Goal: Information Seeking & Learning: Compare options

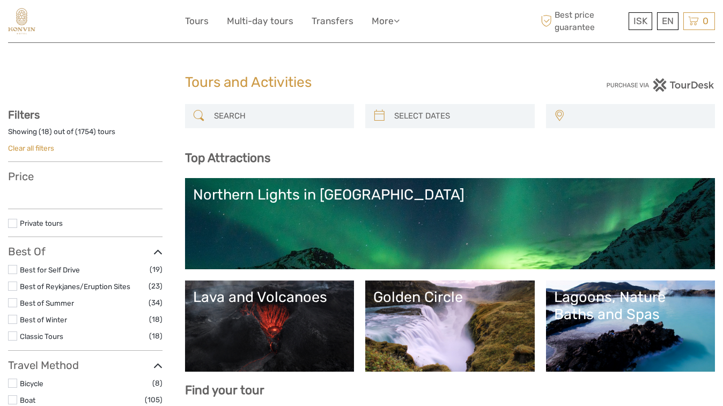
select select
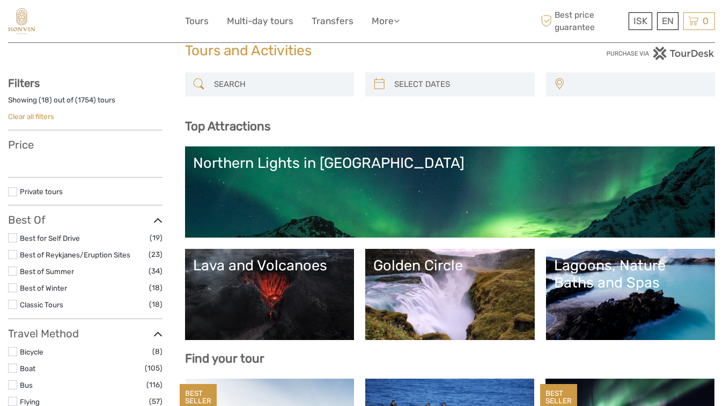
select select
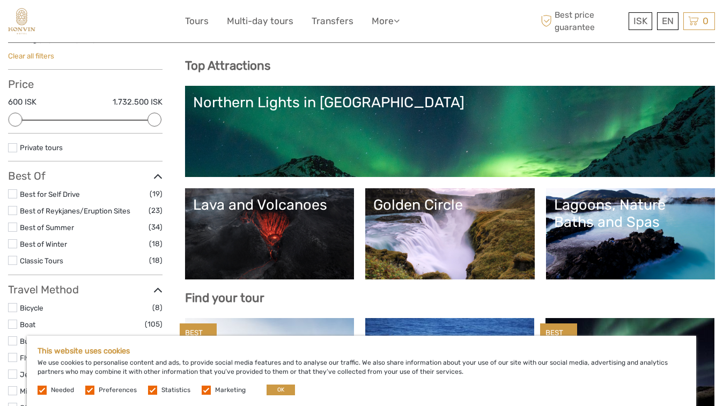
scroll to position [73, 0]
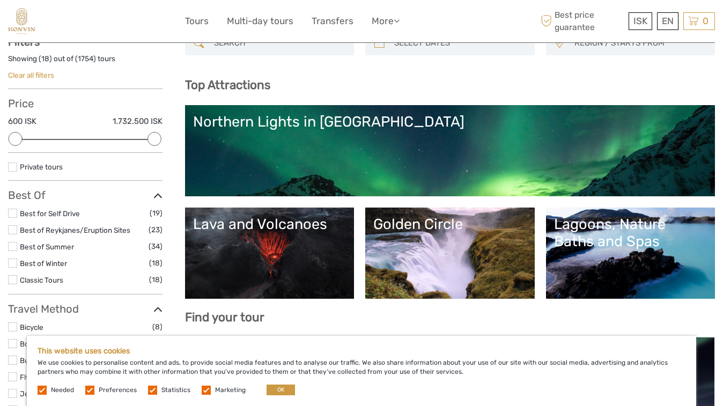
click at [494, 141] on link "Northern Lights in [GEOGRAPHIC_DATA]" at bounding box center [450, 150] width 514 height 75
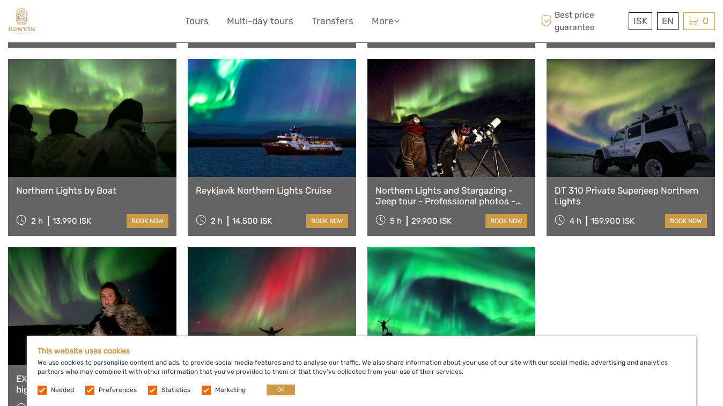
scroll to position [563, 0]
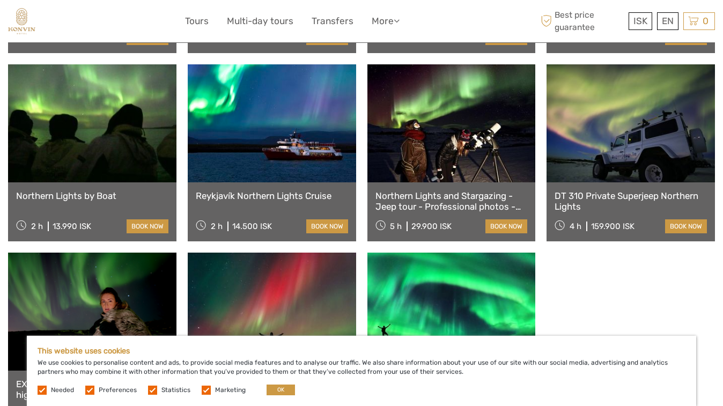
click at [283, 151] on link at bounding box center [272, 123] width 168 height 118
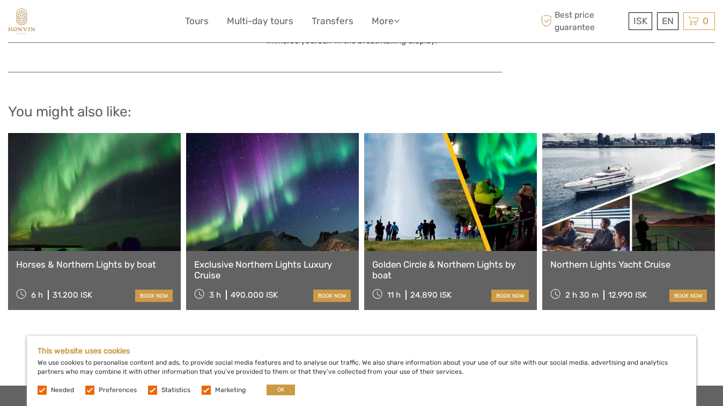
scroll to position [1296, 0]
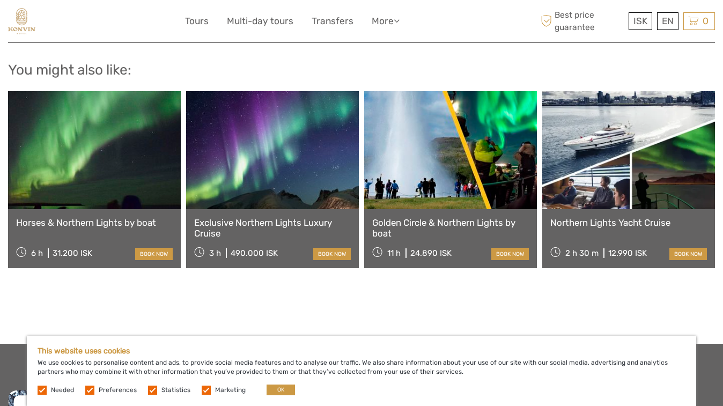
click at [245, 120] on link at bounding box center [272, 150] width 173 height 118
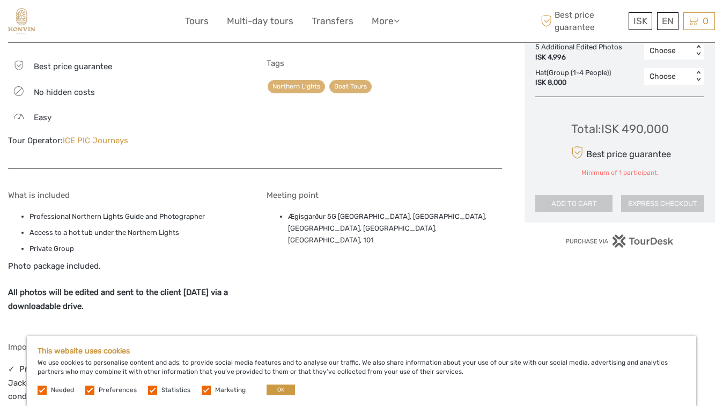
scroll to position [667, 0]
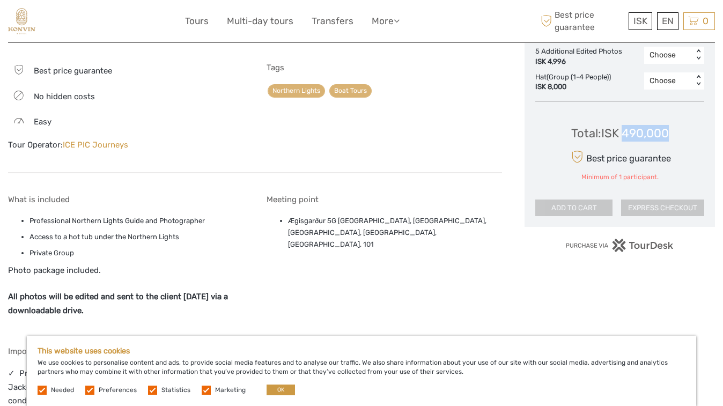
drag, startPoint x: 675, startPoint y: 128, endPoint x: 621, endPoint y: 134, distance: 53.9
click at [621, 134] on div "Total : ISK 490,000 Best price guarantee Minimum of 1 participant. ADD TO CART …" at bounding box center [619, 163] width 169 height 106
copy div "490,000"
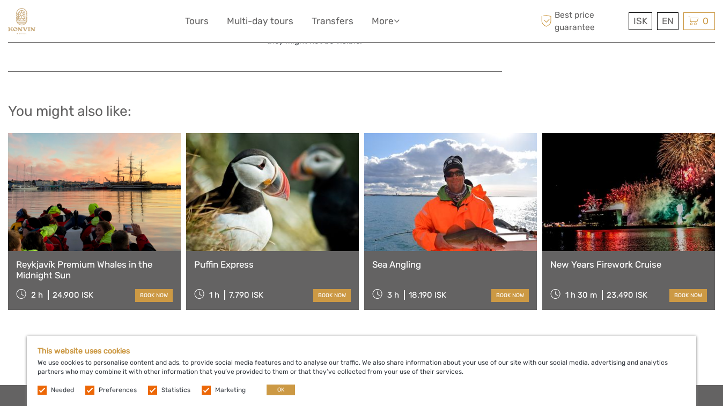
scroll to position [1090, 0]
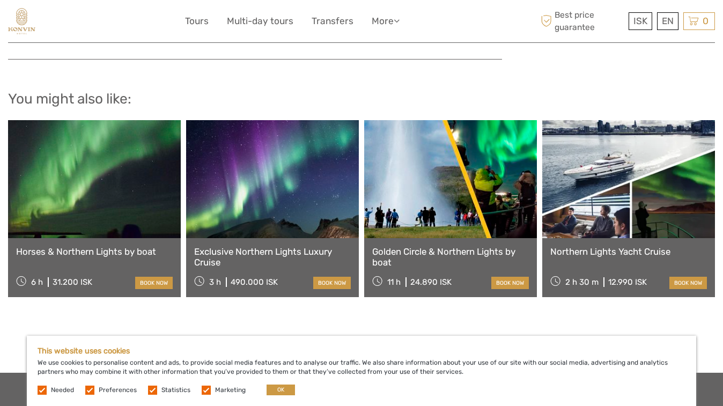
click at [114, 134] on link at bounding box center [94, 179] width 173 height 118
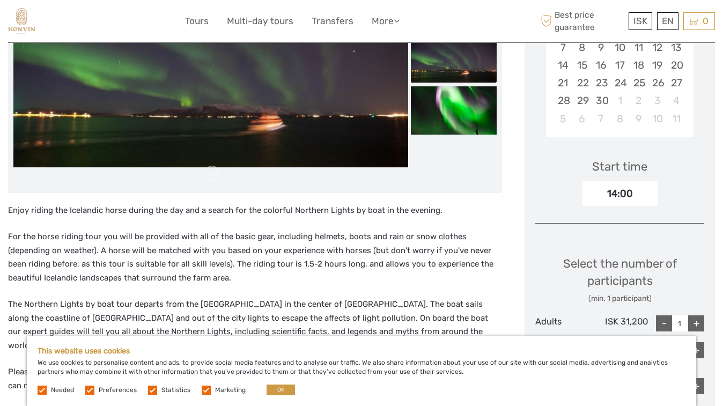
scroll to position [266, 0]
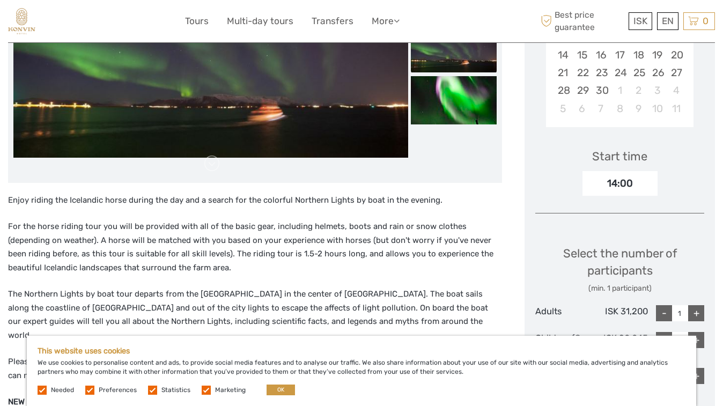
click at [121, 141] on img at bounding box center [210, 49] width 395 height 218
click at [164, 123] on img at bounding box center [210, 49] width 395 height 218
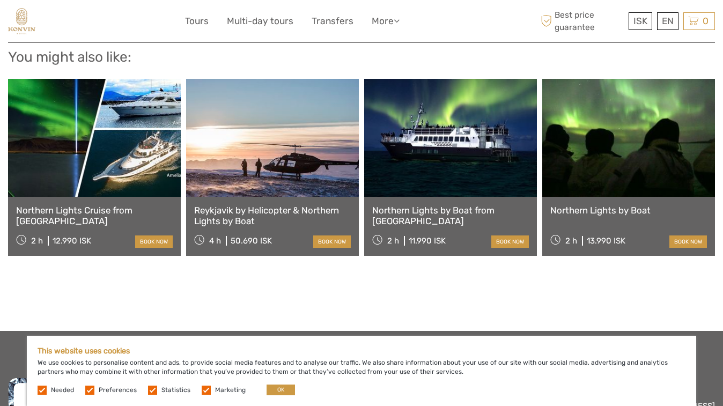
scroll to position [1158, 0]
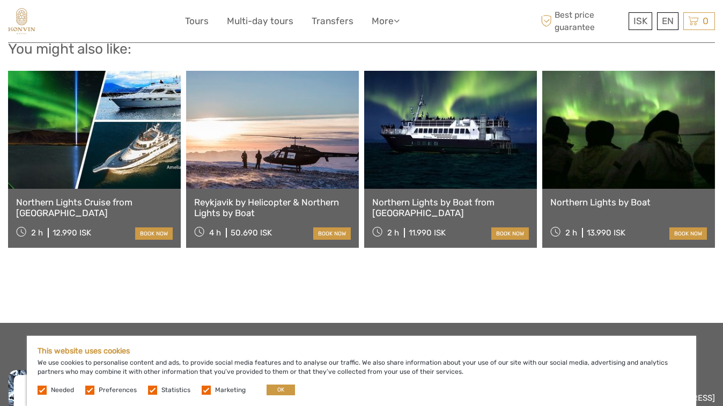
click at [487, 98] on link at bounding box center [450, 130] width 173 height 118
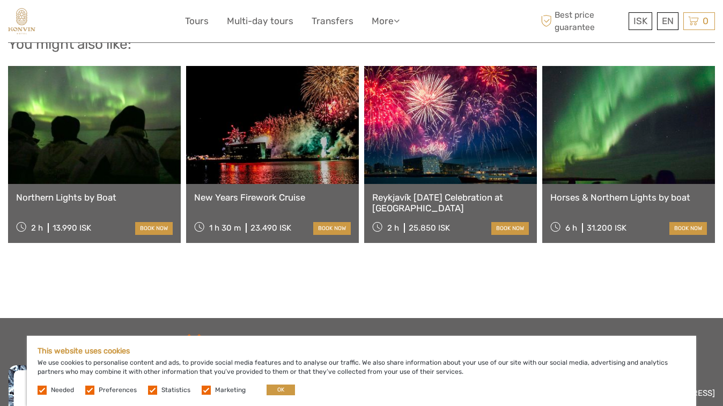
scroll to position [1130, 0]
